Goal: Information Seeking & Learning: Learn about a topic

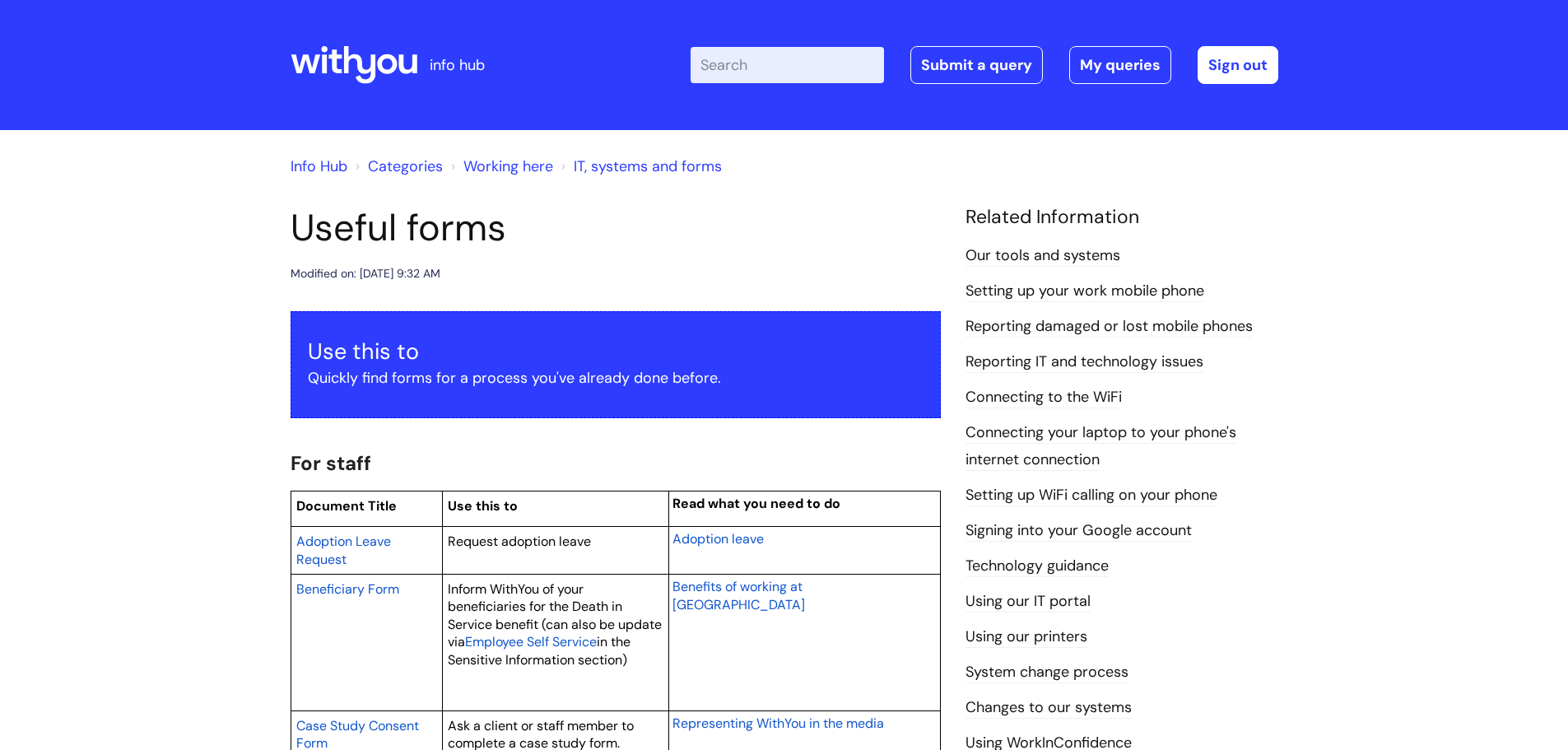
click at [484, 169] on link "Working here" at bounding box center [508, 166] width 90 height 20
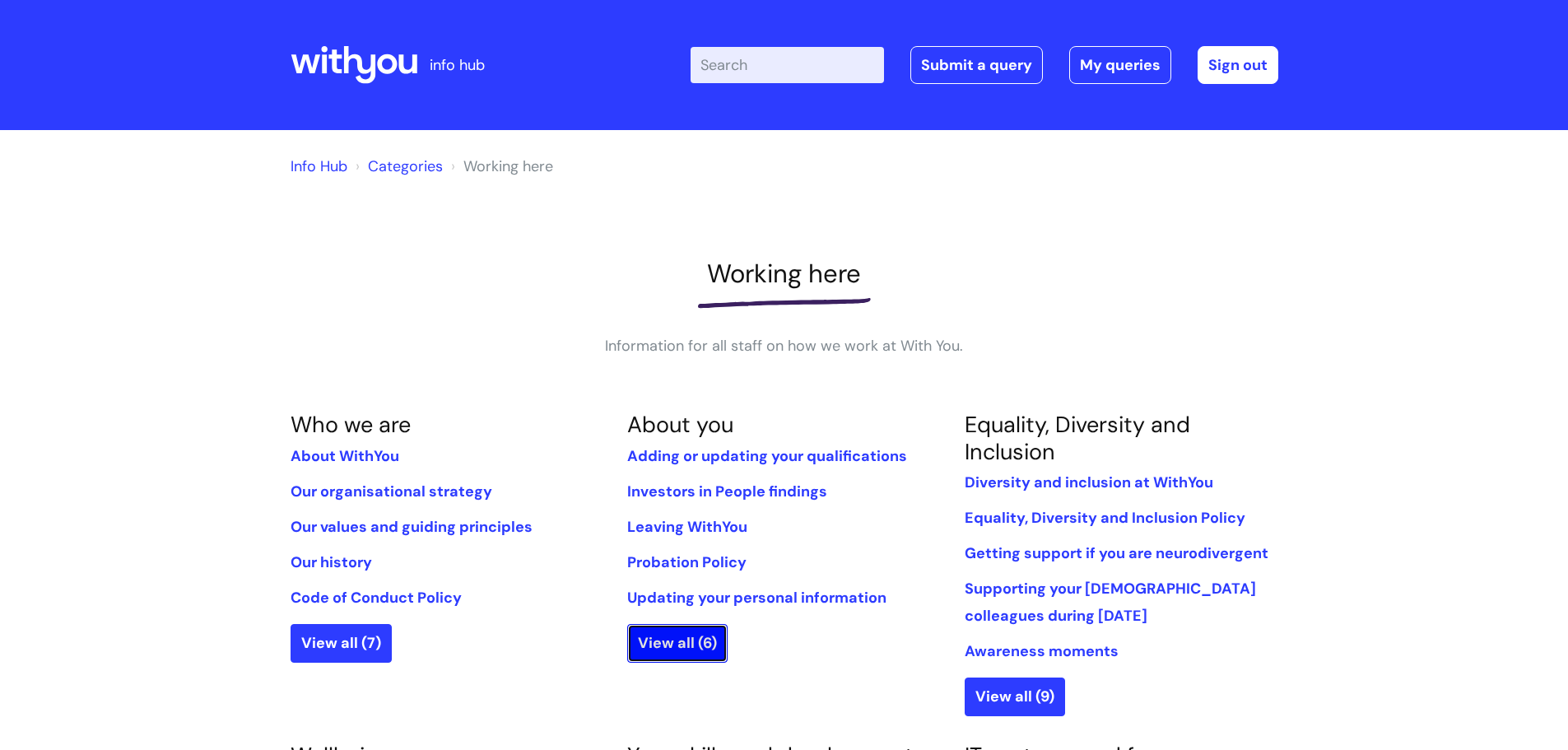
click at [640, 650] on link "View all (6)" at bounding box center [677, 642] width 100 height 37
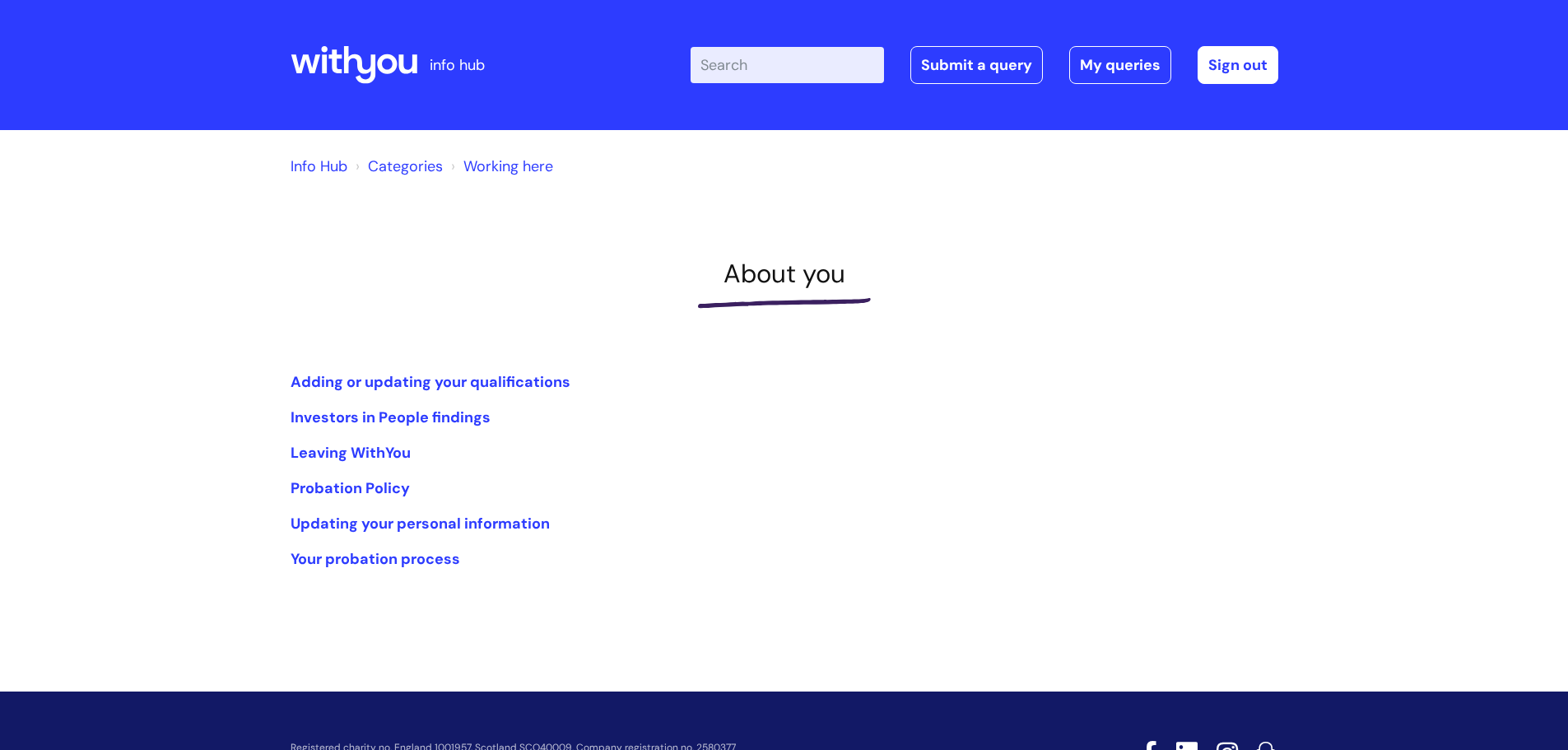
click at [398, 81] on icon at bounding box center [353, 65] width 126 height 39
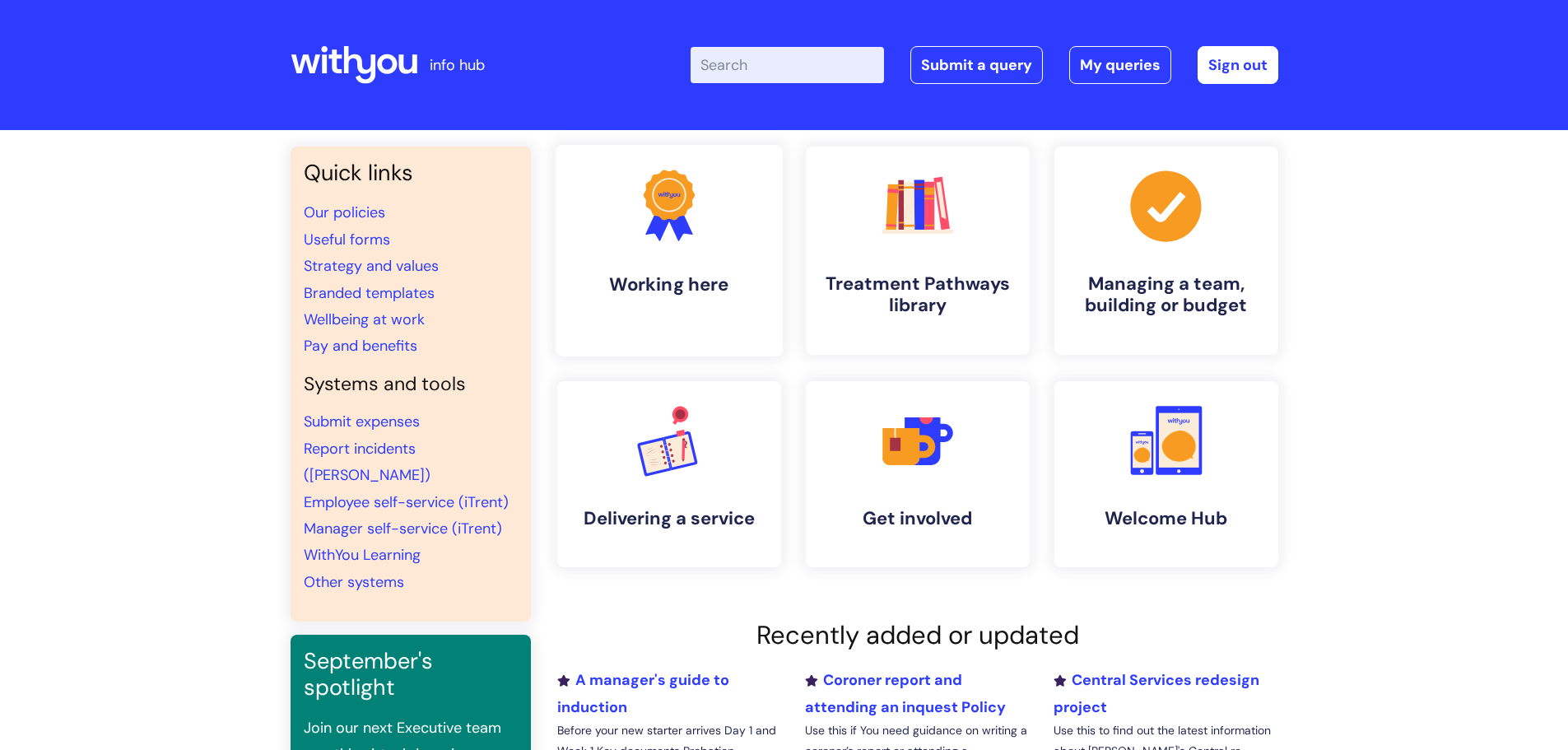
click at [697, 182] on icon ".cls-1{fill:#f89b22;}.cls-1,.cls-2,.cls-3{stroke-width:0px;}.cls-2{fill:#2d3cff…" at bounding box center [668, 205] width 81 height 81
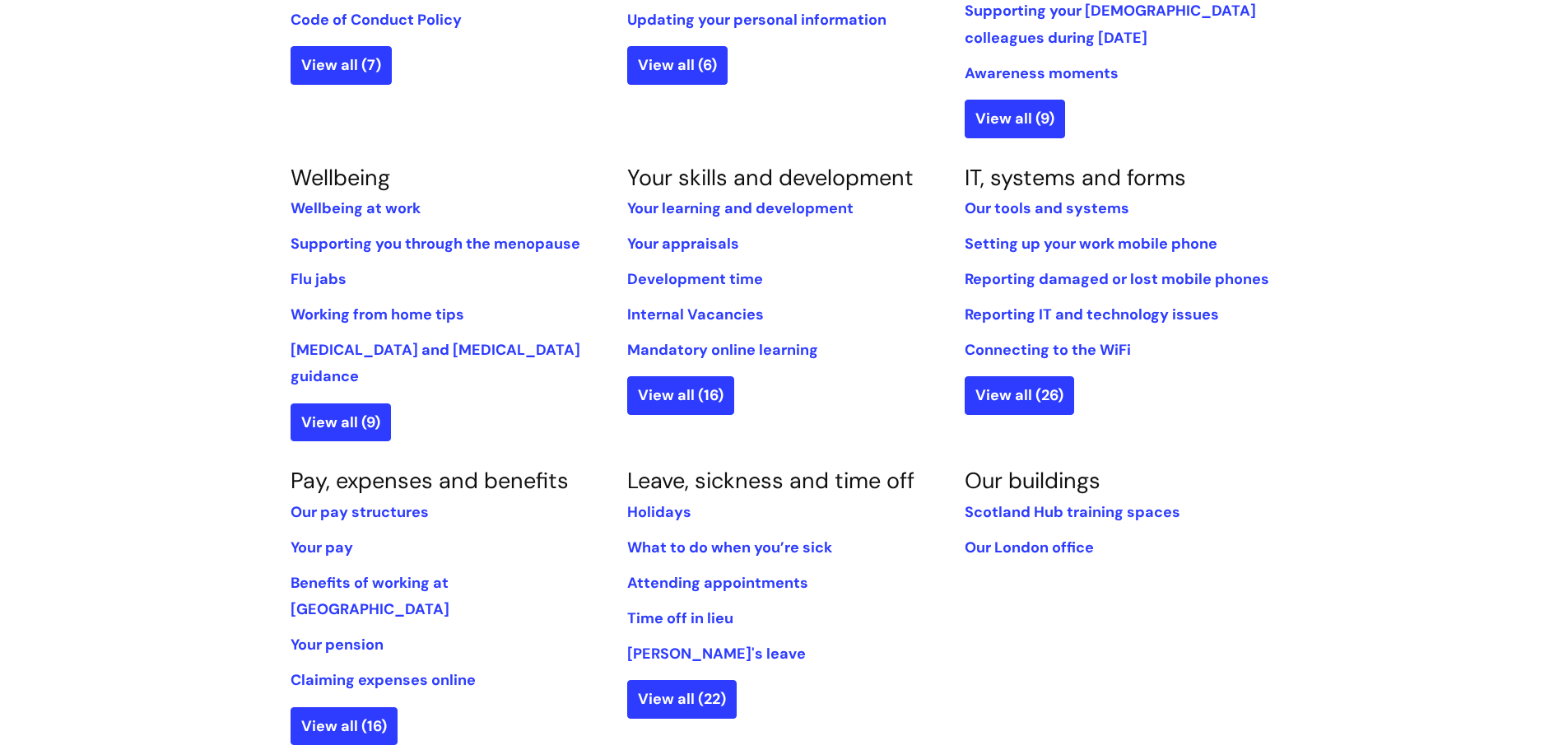
scroll to position [576, 0]
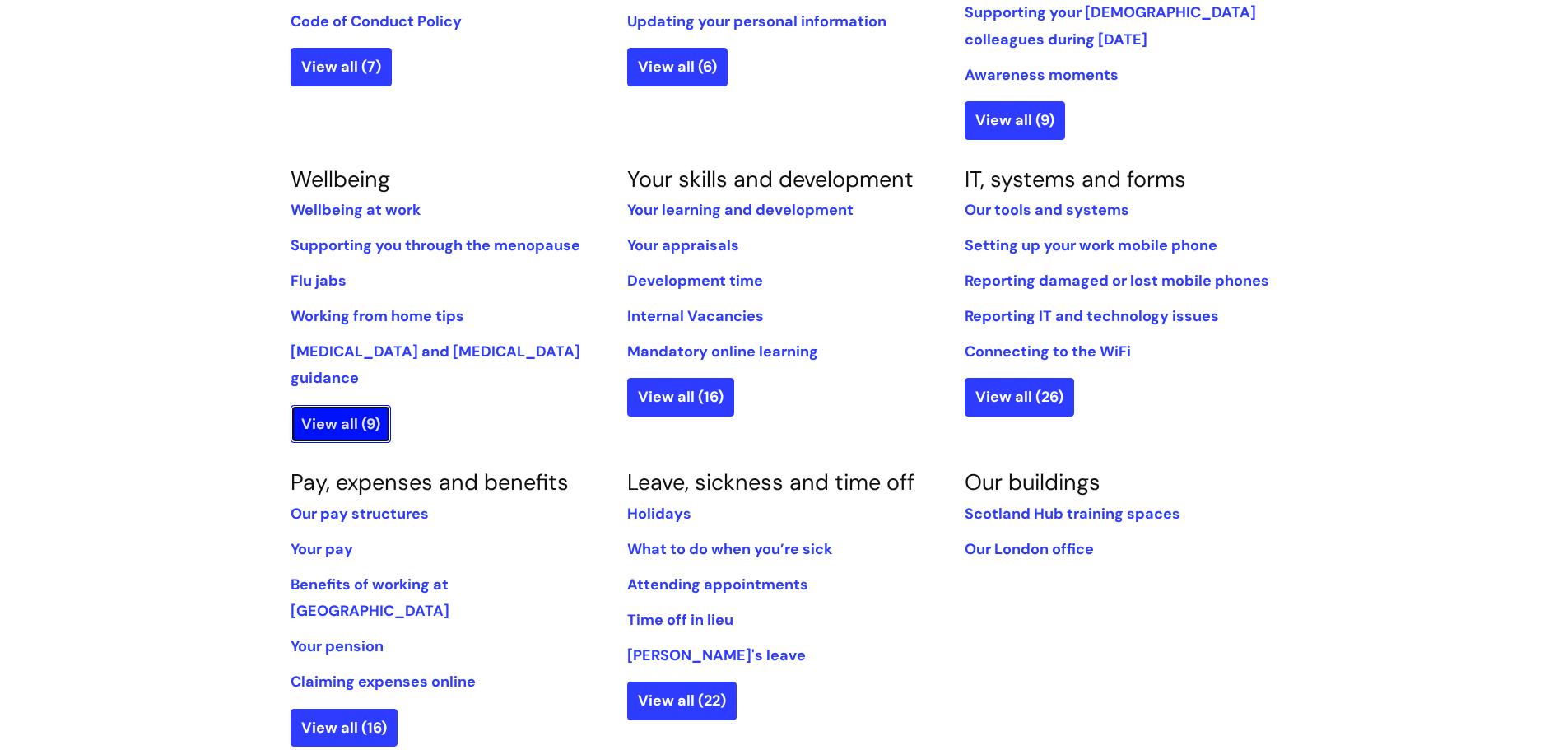
click at [349, 404] on link "View all (9)" at bounding box center [340, 423] width 100 height 37
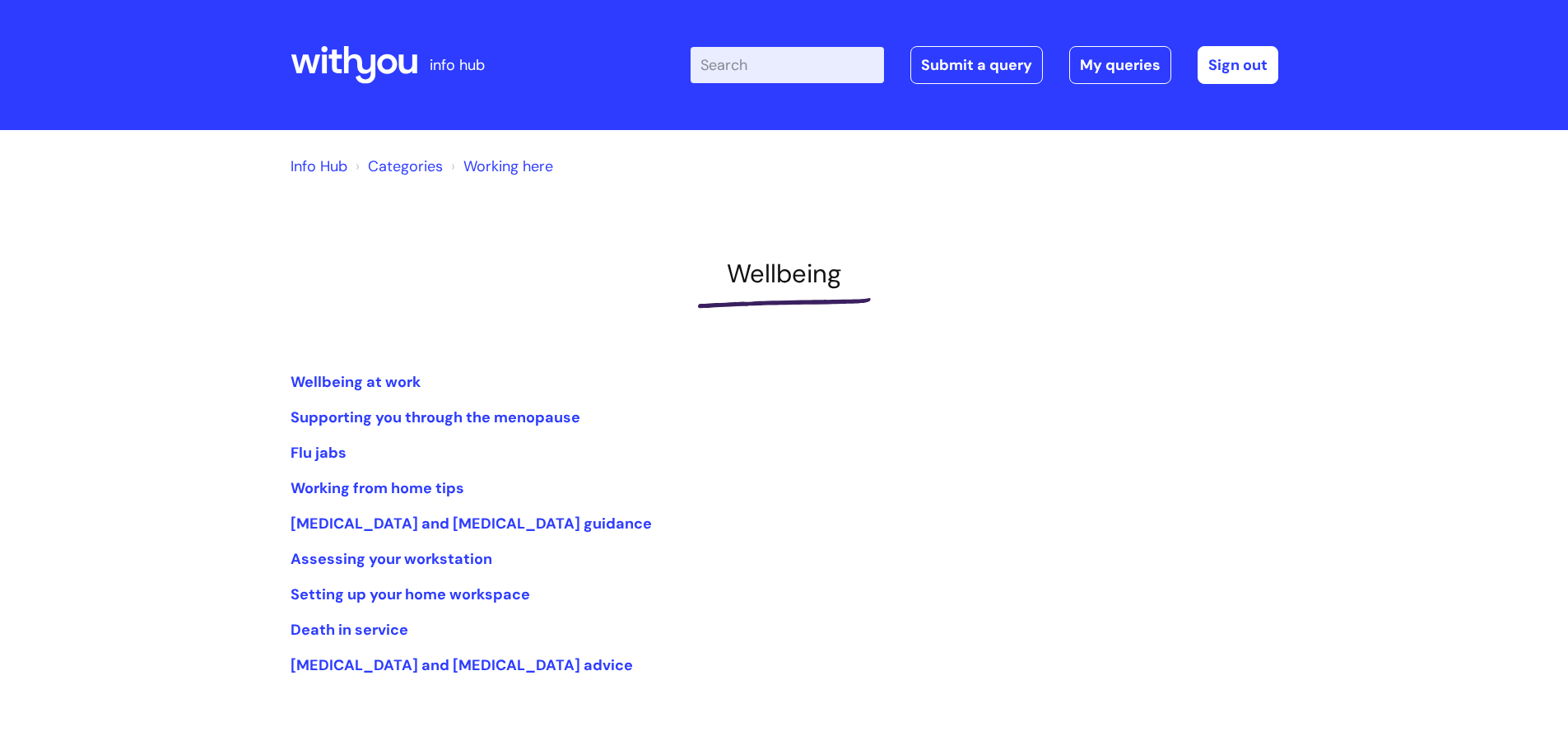
click at [758, 55] on input "Enter your search term here..." at bounding box center [787, 65] width 194 height 37
type input "new start"
click button "Search" at bounding box center [0, 0] width 0 height 0
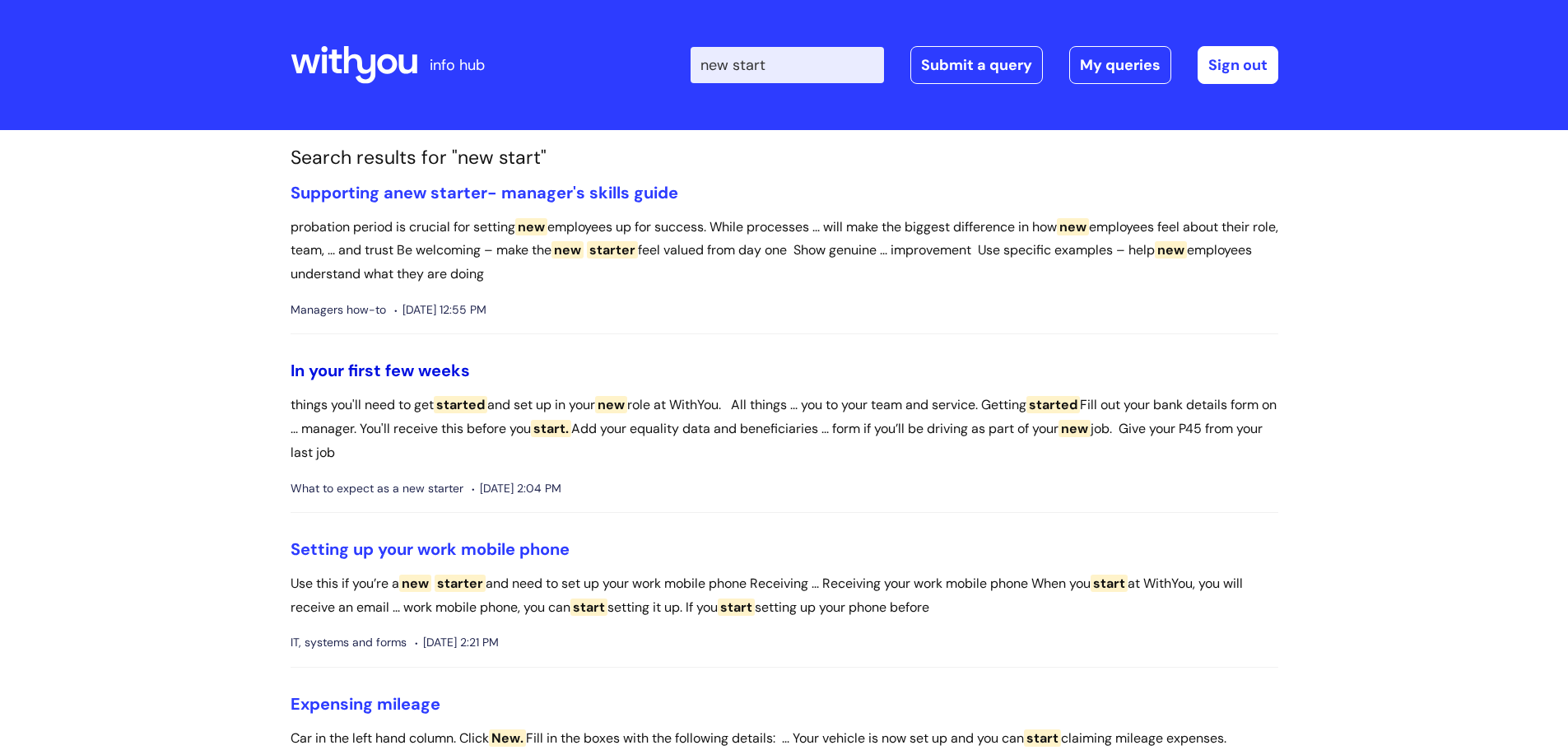
click at [445, 364] on link "In your first few weeks" at bounding box center [380, 370] width 180 height 22
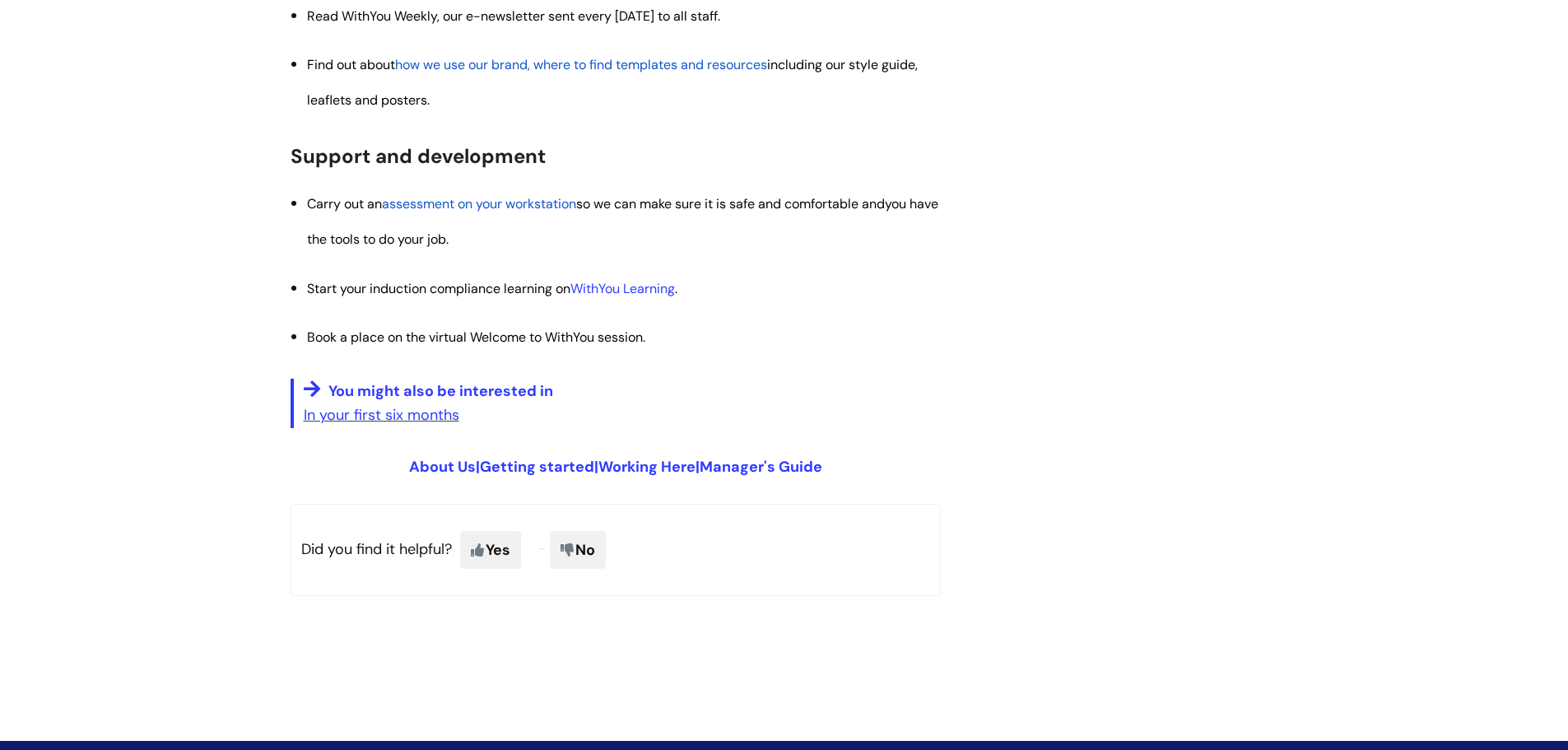
scroll to position [1976, 0]
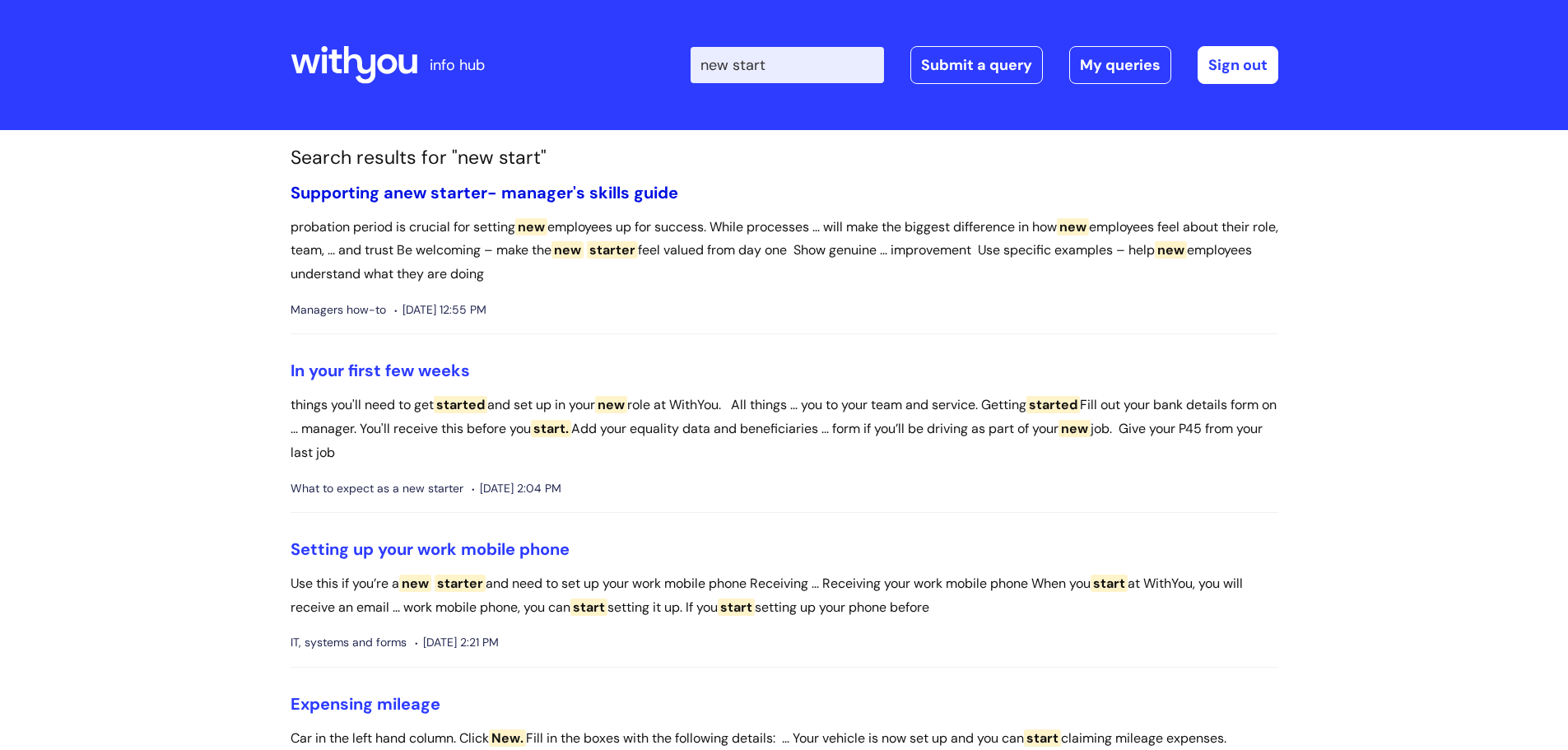
click at [494, 194] on link "Supporting a new starter - manager's skills guide" at bounding box center [484, 192] width 388 height 22
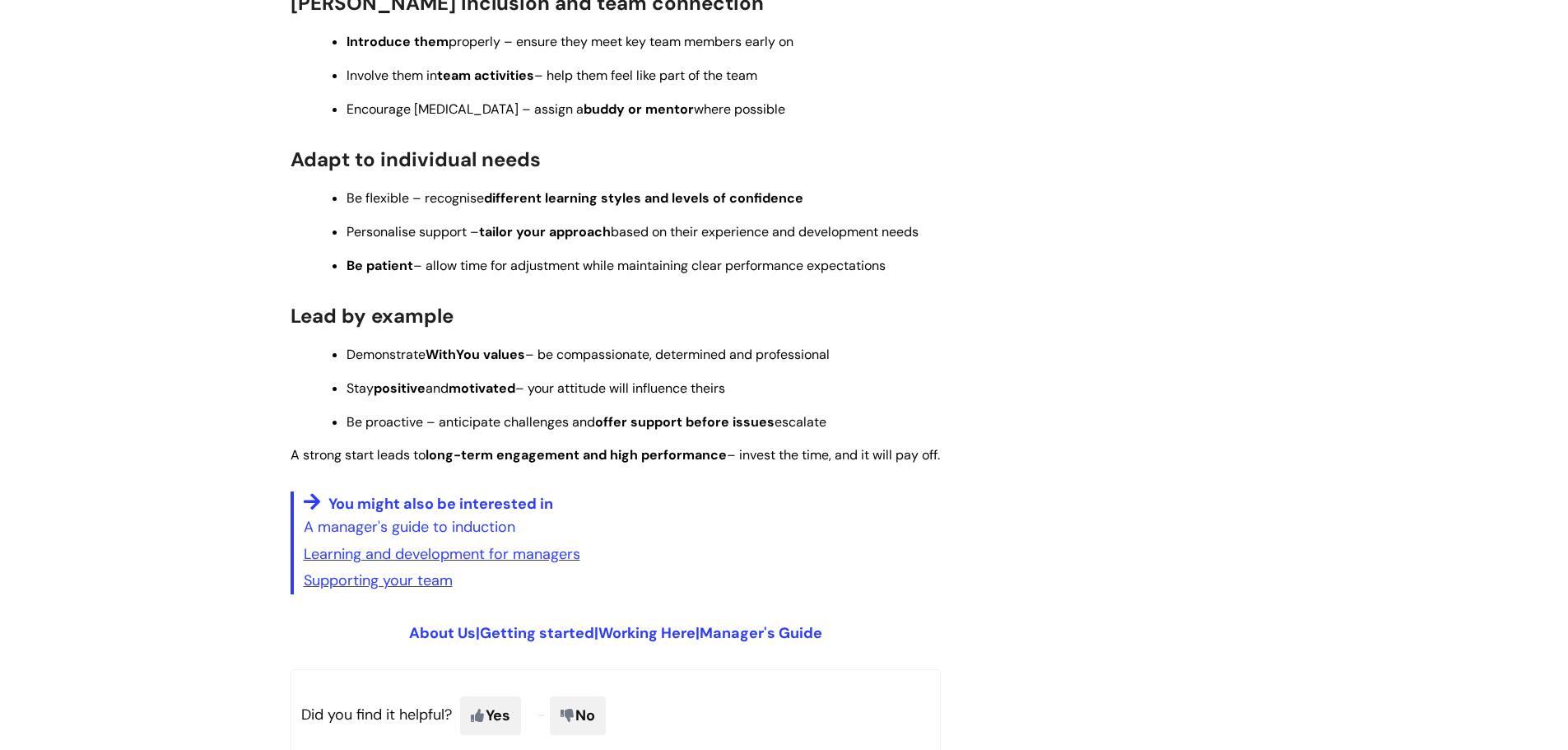
scroll to position [1235, 0]
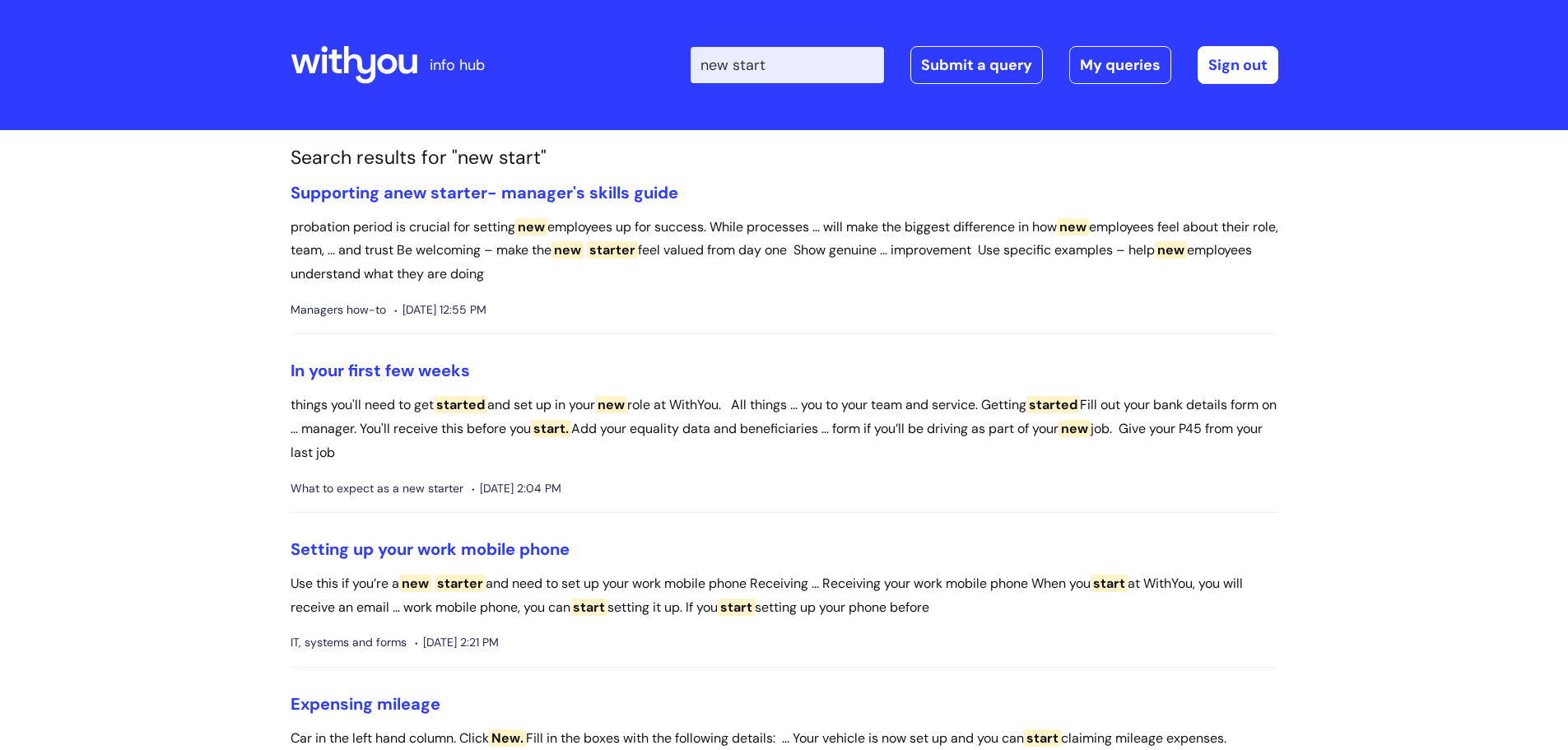
click at [821, 71] on input "new start" at bounding box center [787, 65] width 194 height 37
type input "new starter gift"
click button "Search" at bounding box center [0, 0] width 0 height 0
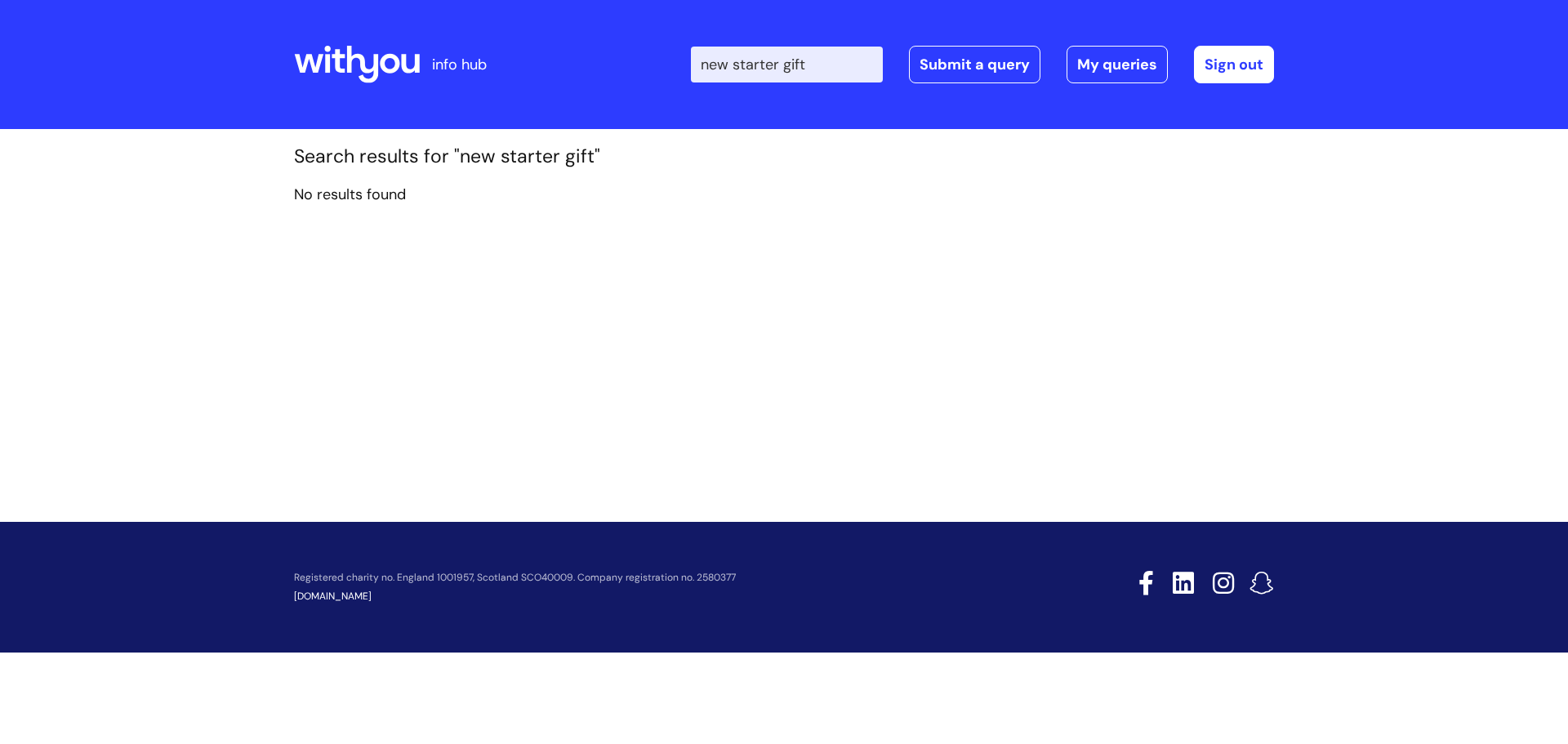
drag, startPoint x: 838, startPoint y: 70, endPoint x: 576, endPoint y: 68, distance: 262.0
click at [576, 68] on div "Enter your search term here... new starter gift Search Submit a query My querie…" at bounding box center [905, 65] width 737 height 97
type input "welcme pack"
click button "Search" at bounding box center [0, 0] width 0 height 0
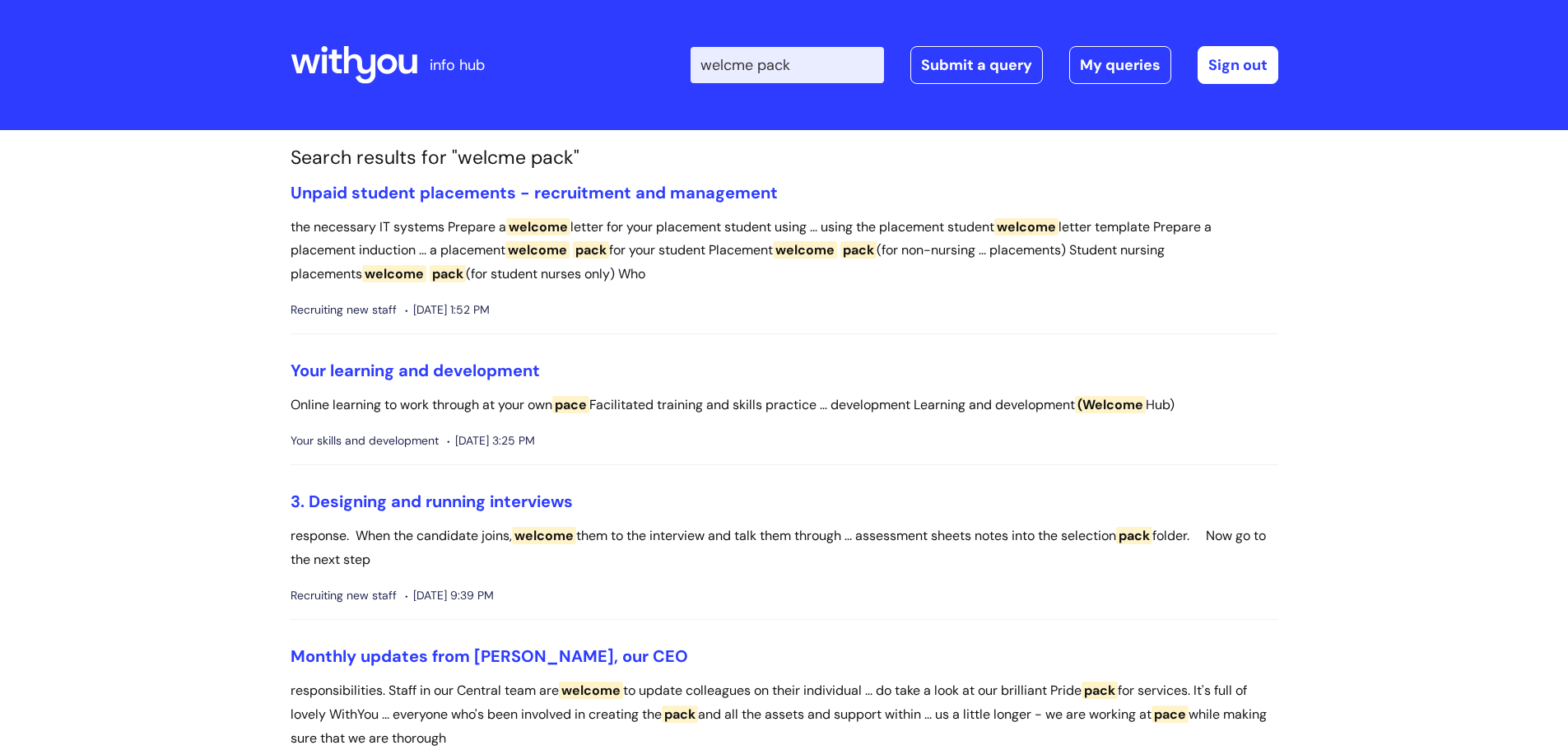
click at [749, 66] on input "welcme pack" at bounding box center [787, 65] width 194 height 37
type input "welcome pack"
click button "Search" at bounding box center [0, 0] width 0 height 0
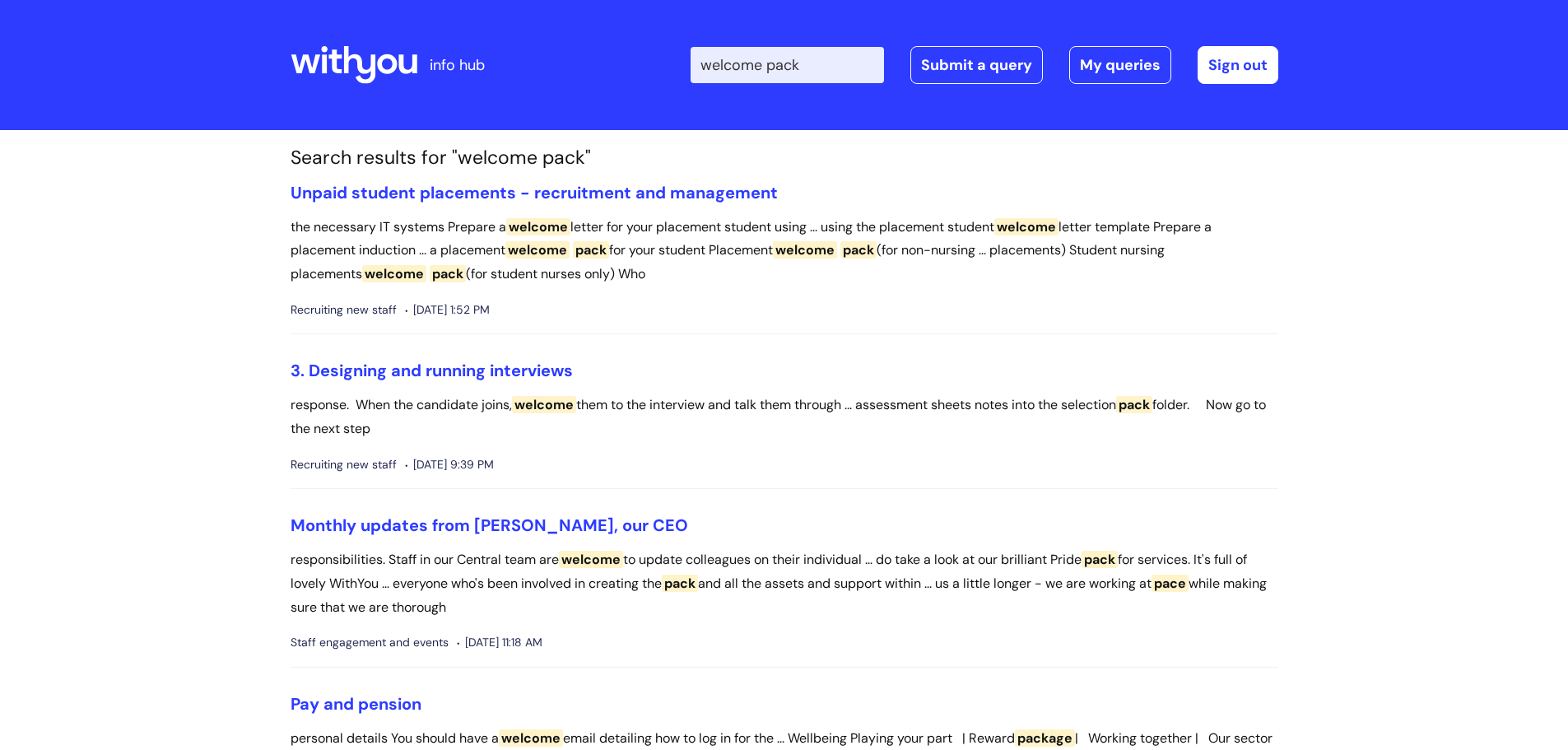
click at [318, 61] on icon at bounding box center [353, 65] width 126 height 39
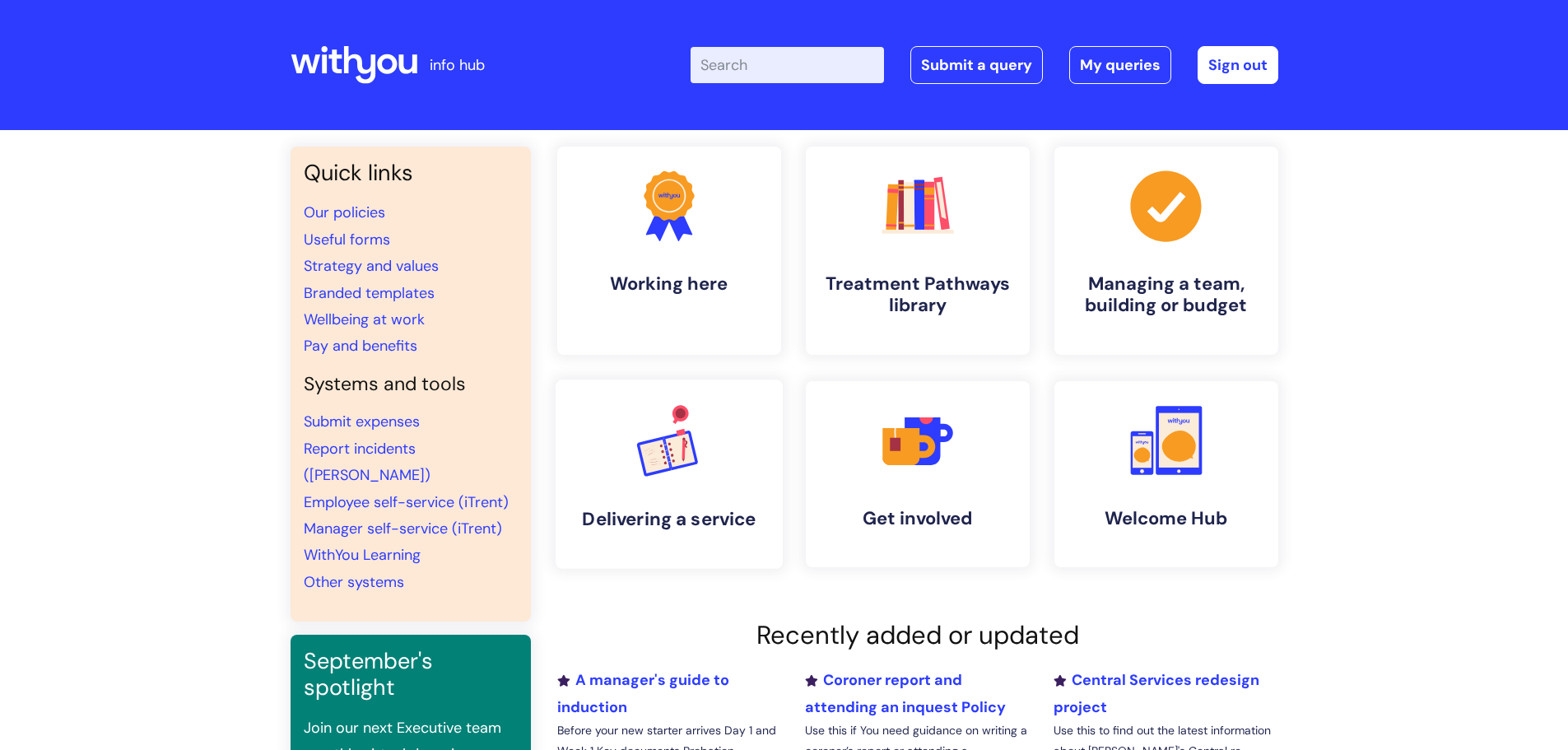
click at [713, 506] on link ".cls-1{font-family:DMSans-Bold, 'DM Sans';font-size:43.1802px;font-weight:700;}…" at bounding box center [667, 474] width 227 height 189
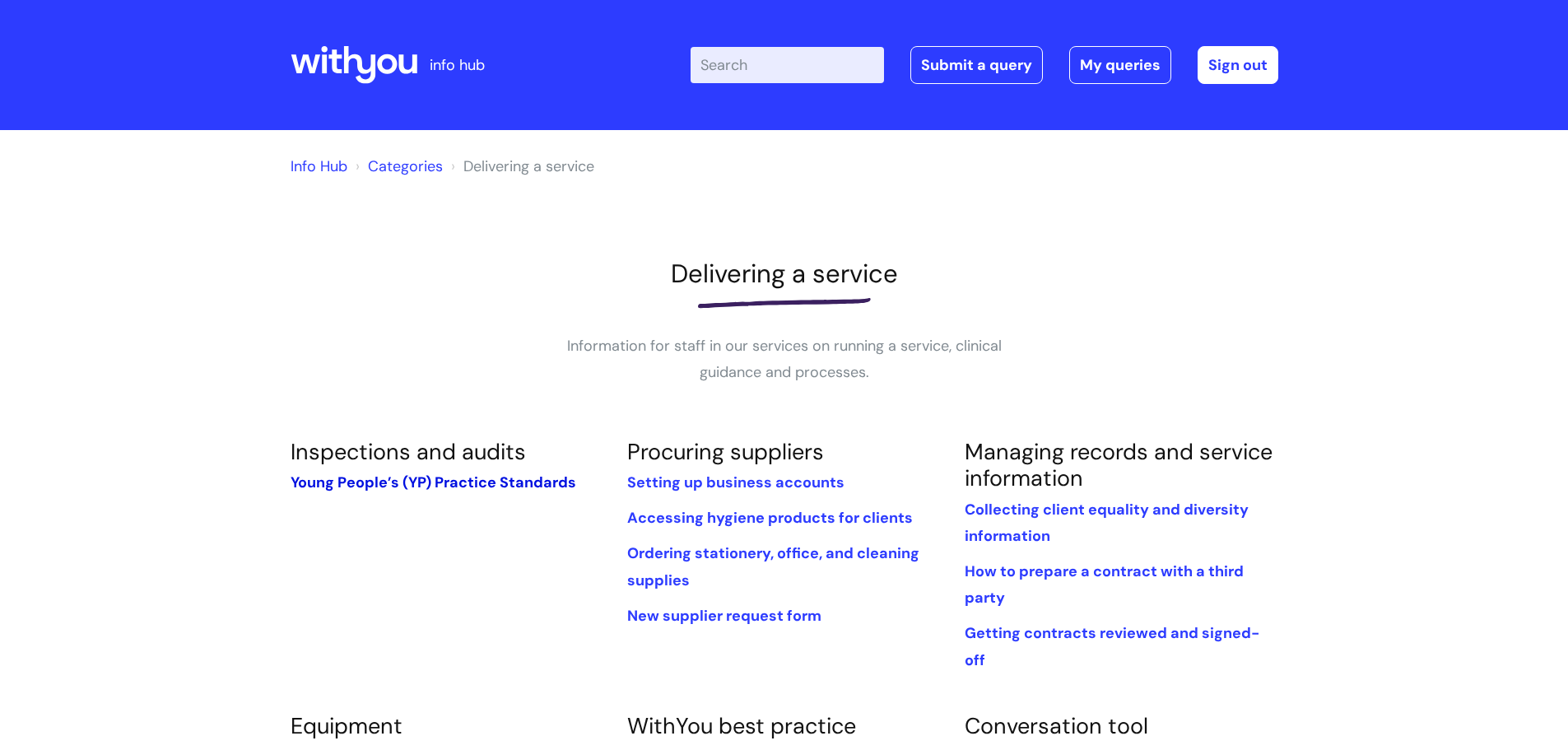
click at [328, 488] on link "Young People’s (YP) Practice Standards" at bounding box center [432, 482] width 286 height 20
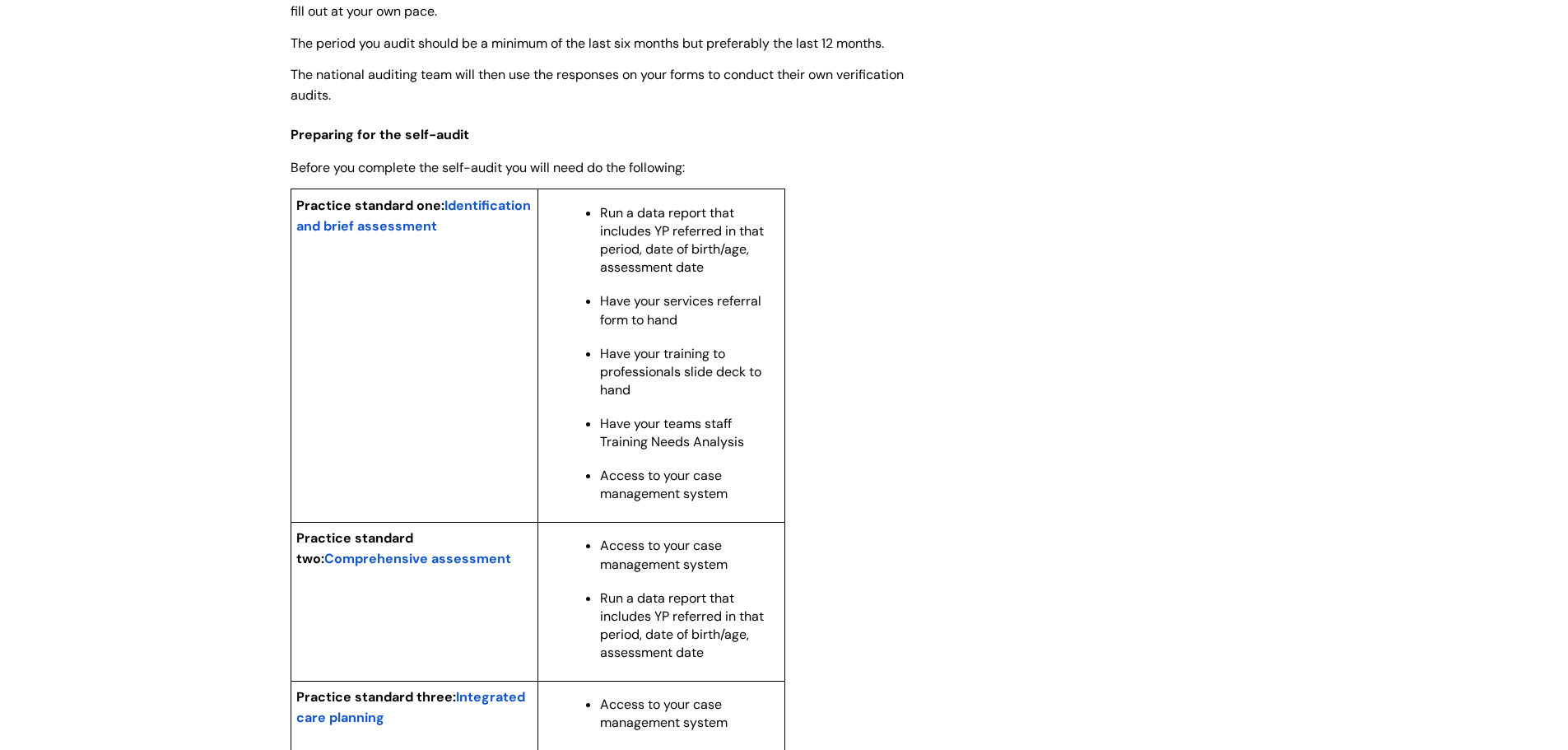
scroll to position [1235, 0]
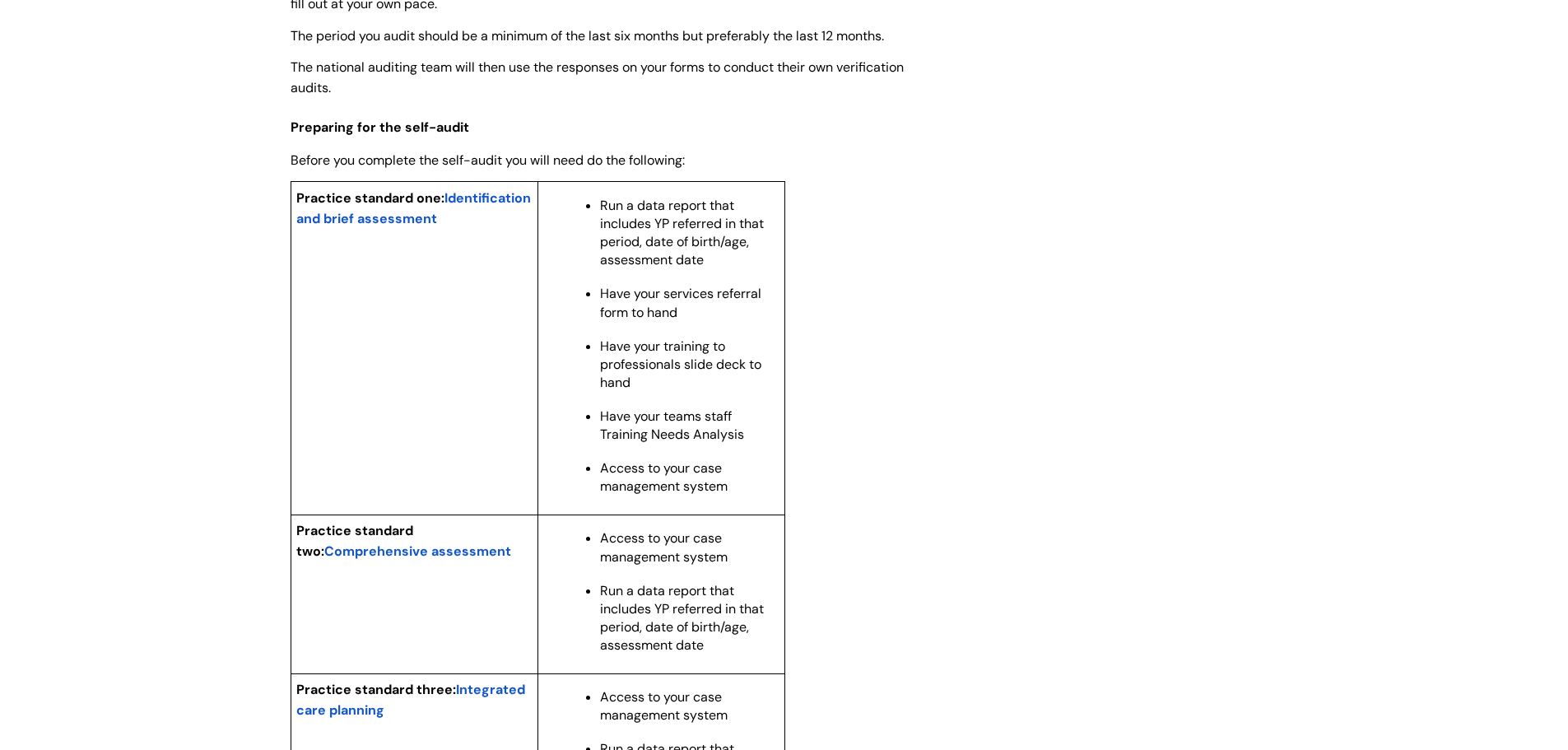
click at [404, 560] on span "Comprehensive assessment" at bounding box center [418, 551] width 187 height 17
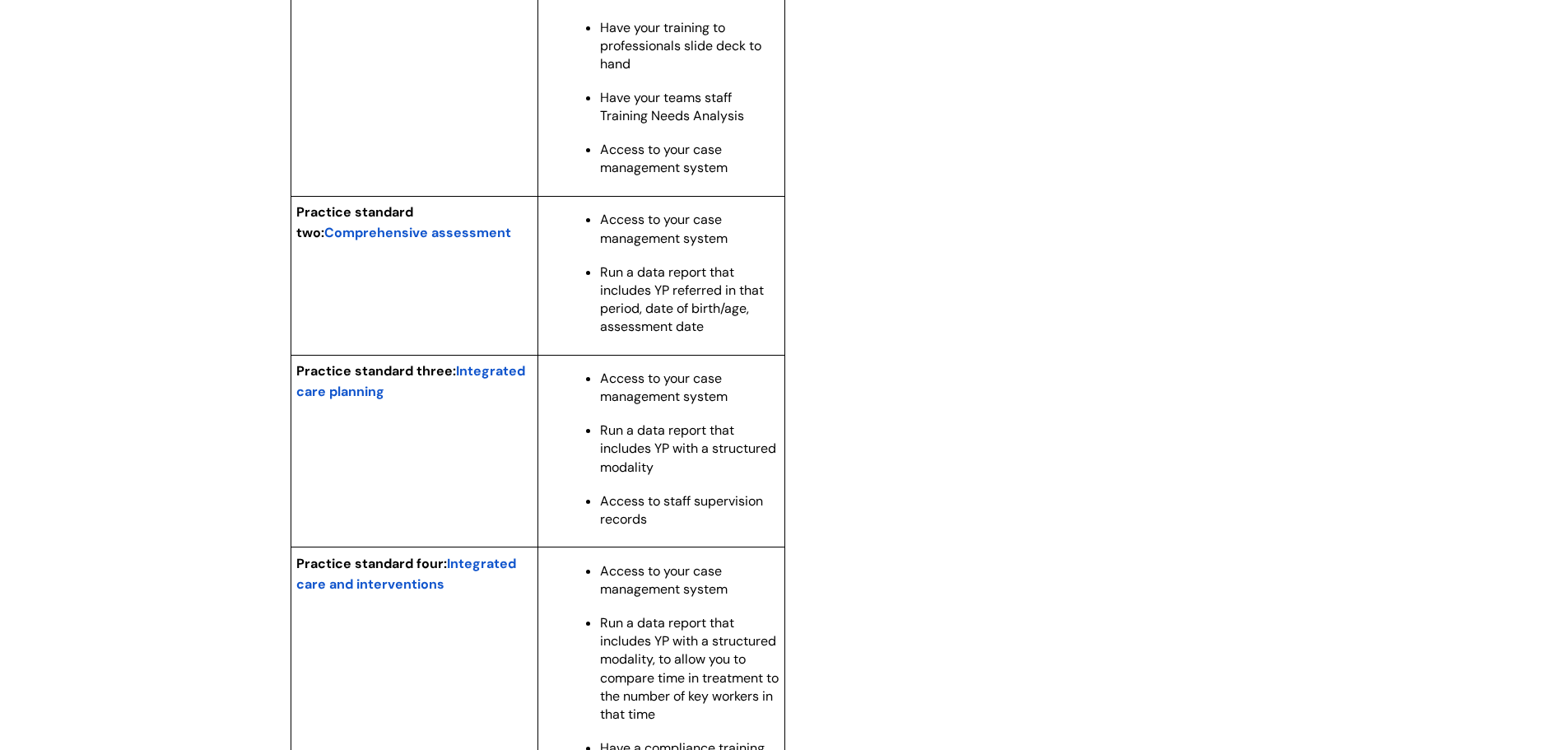
scroll to position [1564, 0]
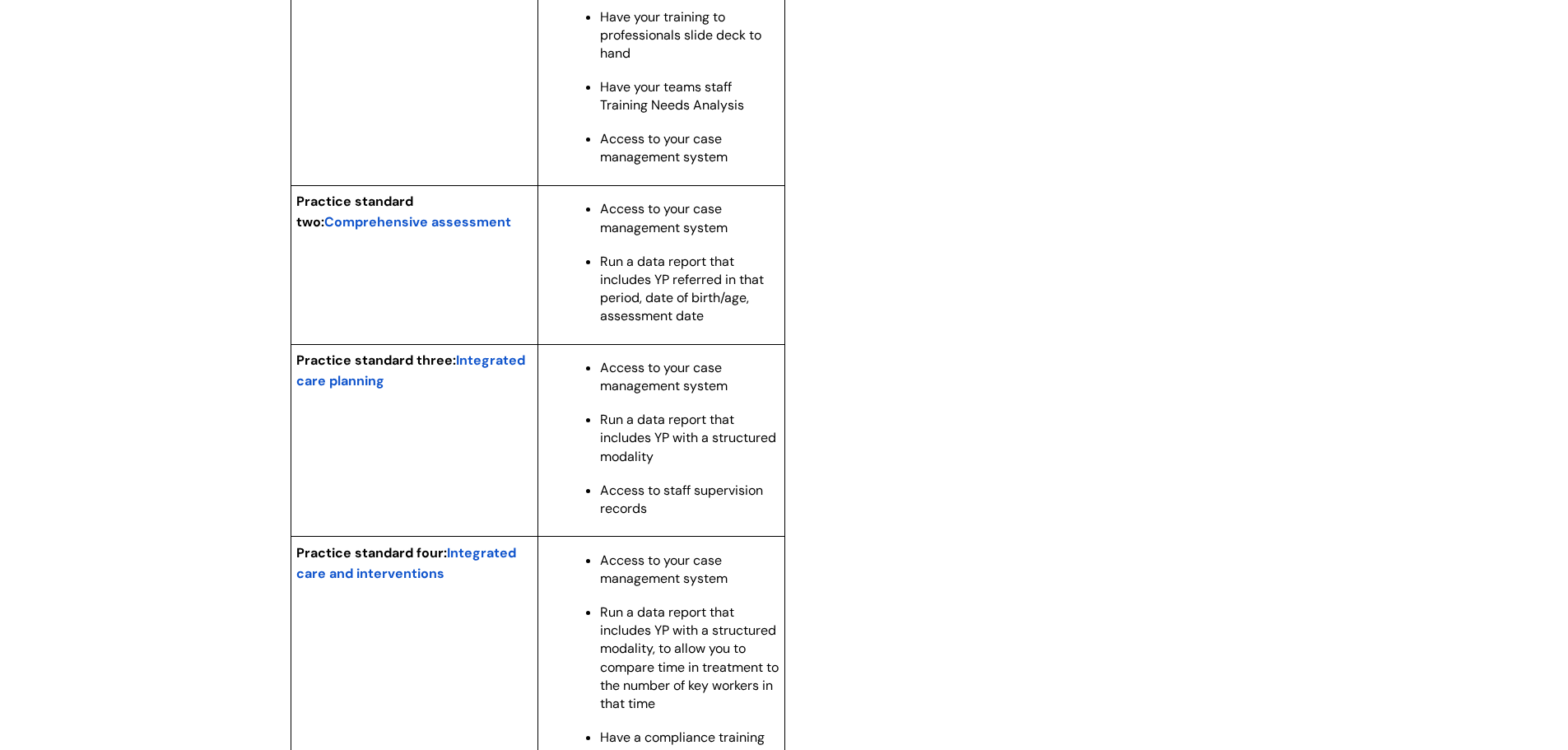
click at [341, 390] on span "Integrated care planning" at bounding box center [410, 370] width 228 height 37
